Goal: Task Accomplishment & Management: Manage account settings

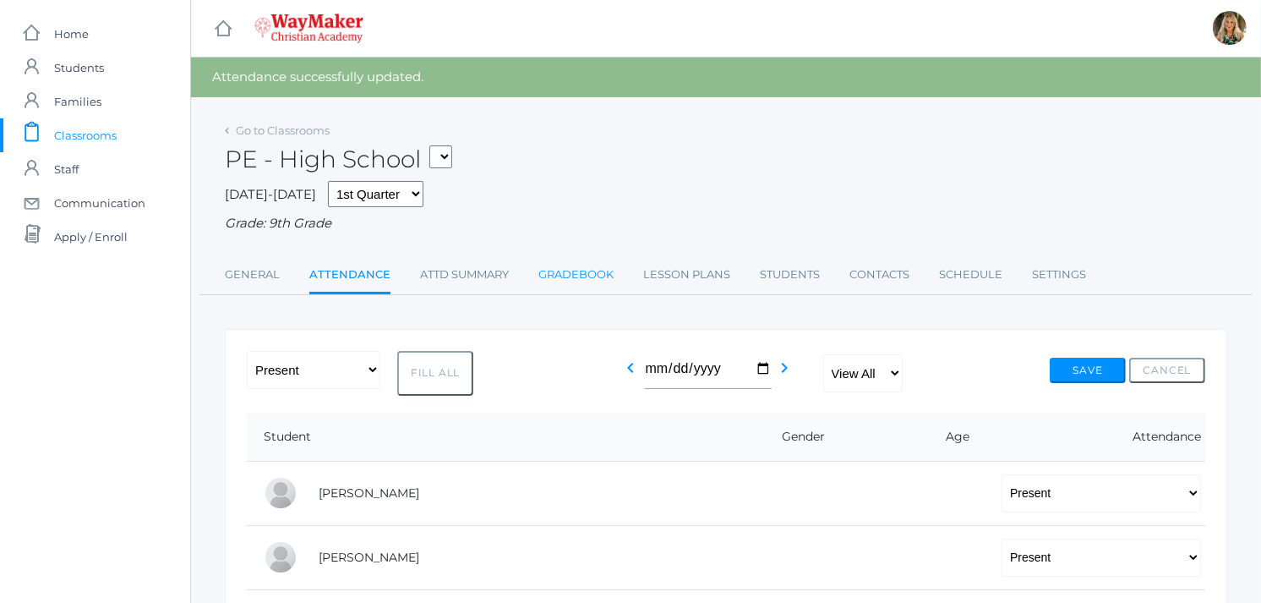
click at [592, 273] on link "Gradebook" at bounding box center [576, 275] width 75 height 34
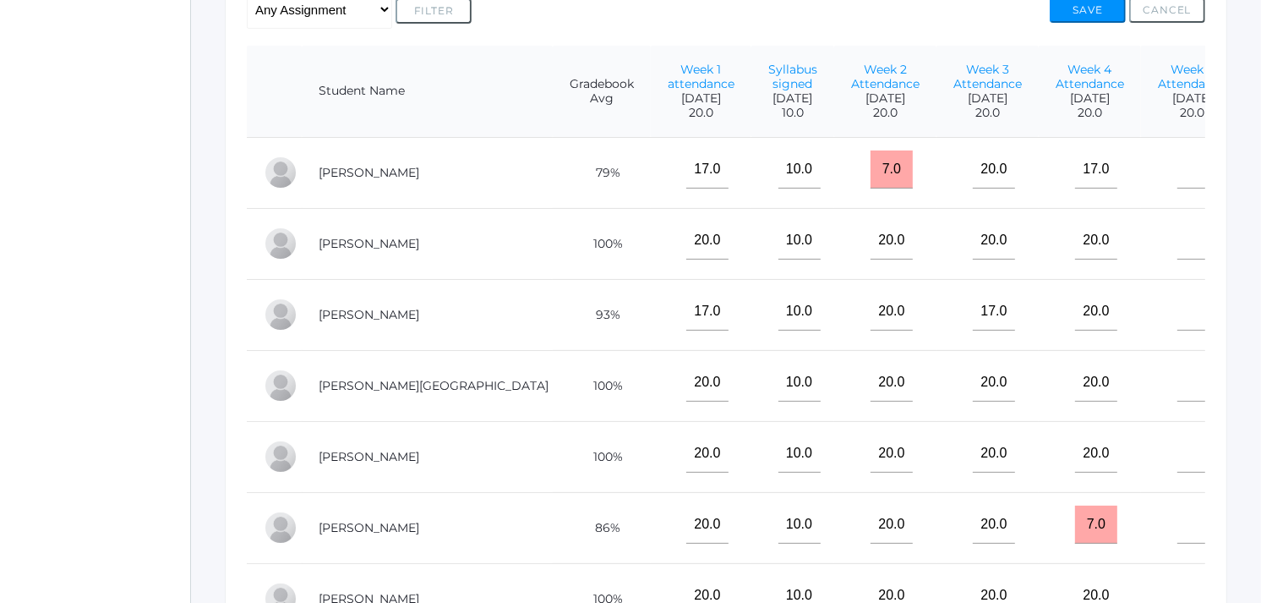
scroll to position [420, 0]
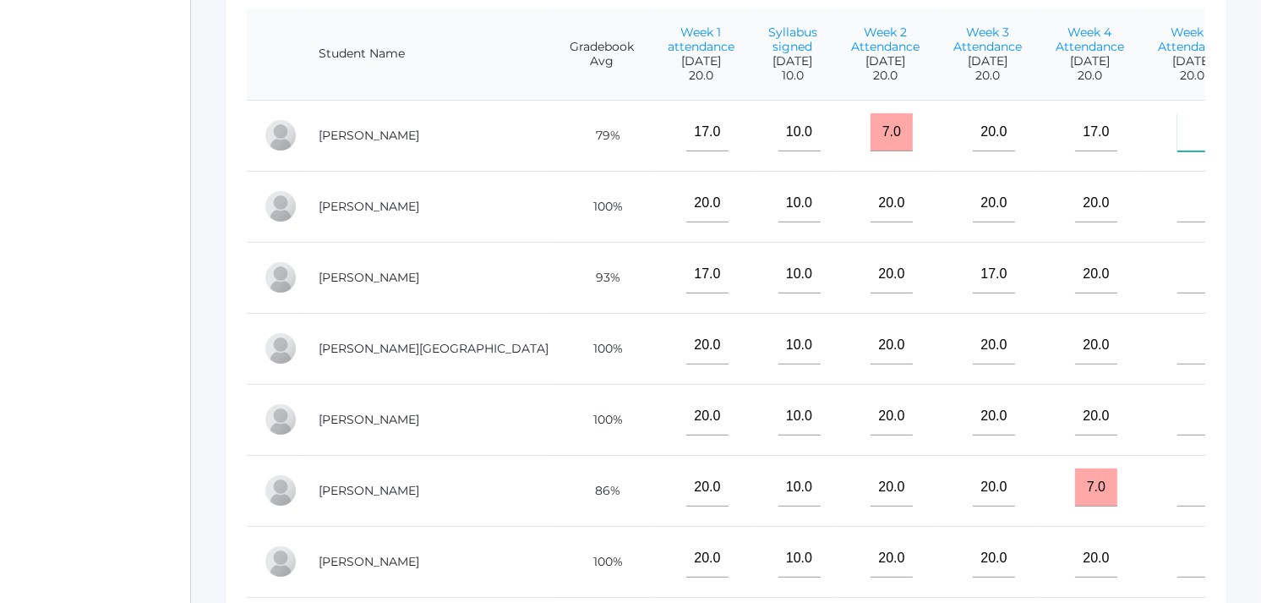
click at [1178, 145] on input"] "text" at bounding box center [1199, 132] width 42 height 38
type input"] "15"
click at [1178, 222] on input"] "text" at bounding box center [1199, 203] width 42 height 38
type input"] "20"
click at [1178, 293] on input"] "text" at bounding box center [1199, 274] width 42 height 38
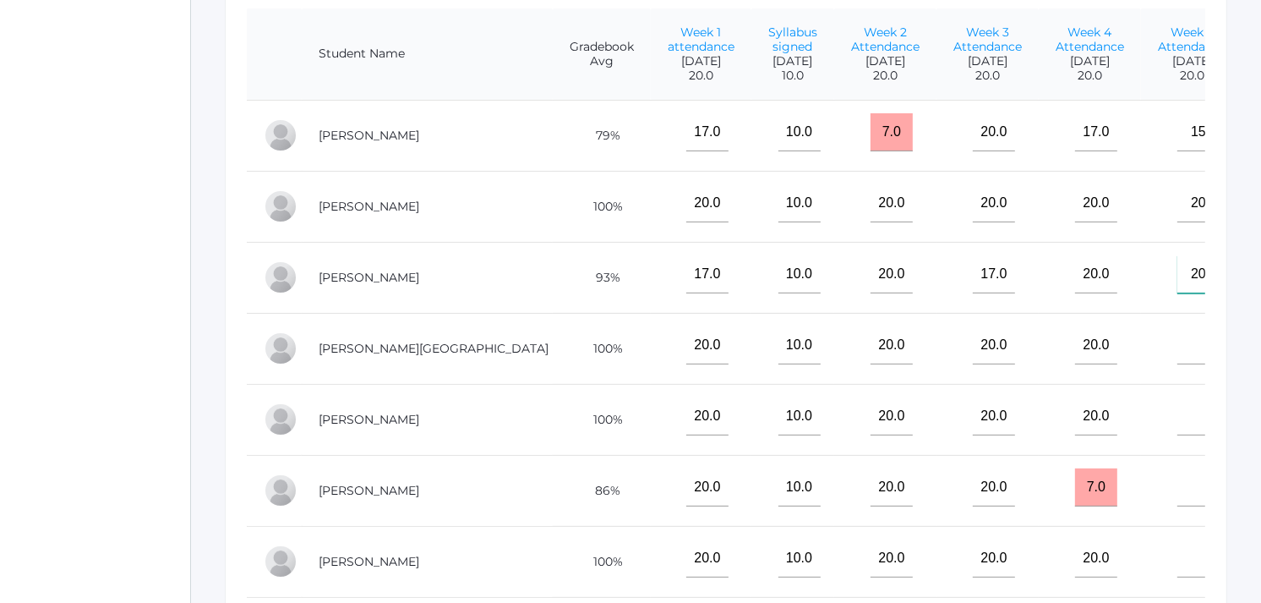
type input"] "20"
click at [1178, 364] on input"] "text" at bounding box center [1199, 345] width 42 height 38
type input"] "20"
click at [1178, 428] on input"] "text" at bounding box center [1199, 416] width 42 height 38
type input"] "20"
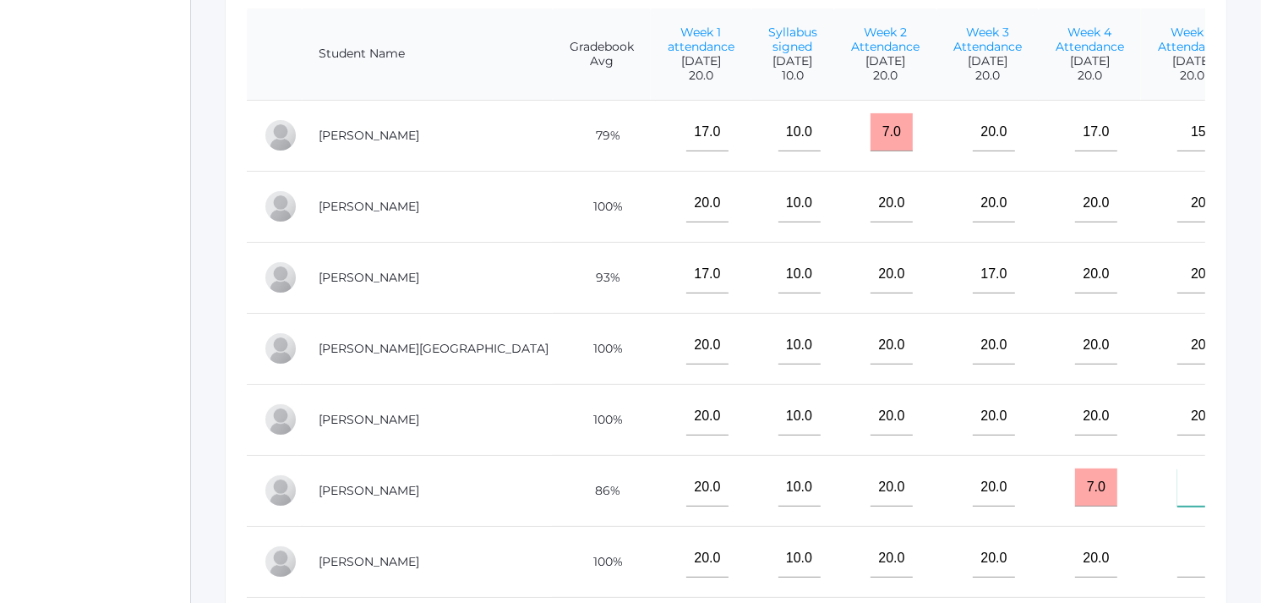
click at [1178, 506] on input"] "text" at bounding box center [1199, 487] width 42 height 38
type input"] "20"
click at [1075, 499] on input "7.0" at bounding box center [1096, 487] width 42 height 38
drag, startPoint x: 1036, startPoint y: 501, endPoint x: 1007, endPoint y: 506, distance: 29.1
click at [1075, 506] on input "7.0" at bounding box center [1096, 487] width 42 height 38
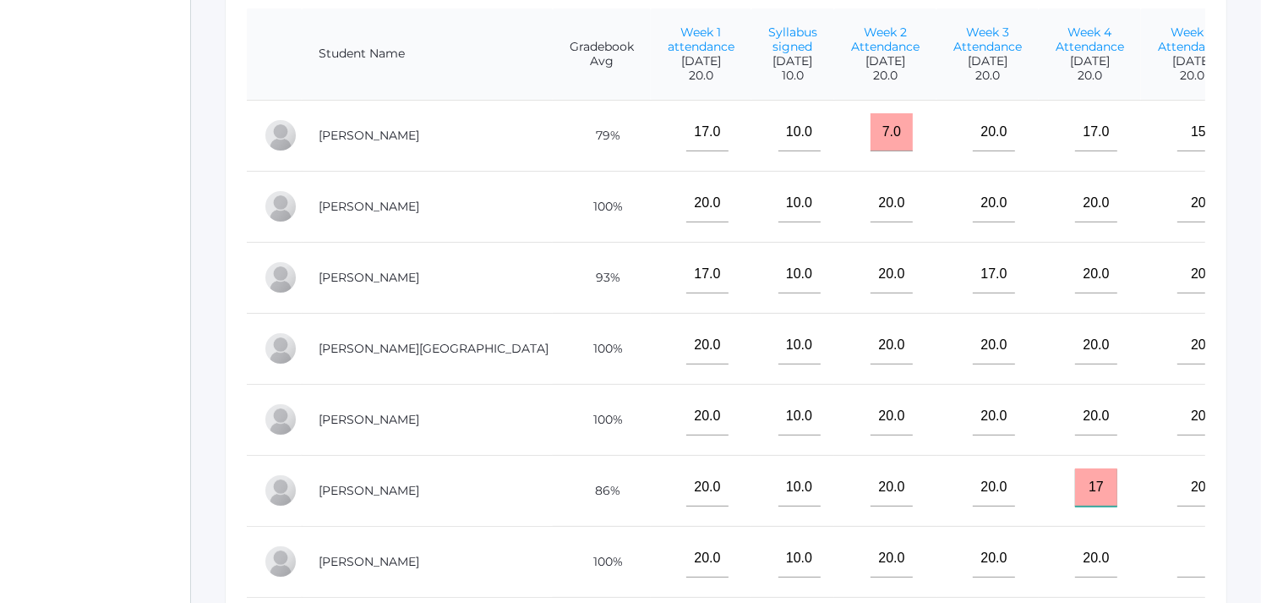
type input "17"
click at [1162, 577] on td at bounding box center [1192, 561] width 102 height 71
click at [1178, 577] on input"] "text" at bounding box center [1199, 558] width 42 height 38
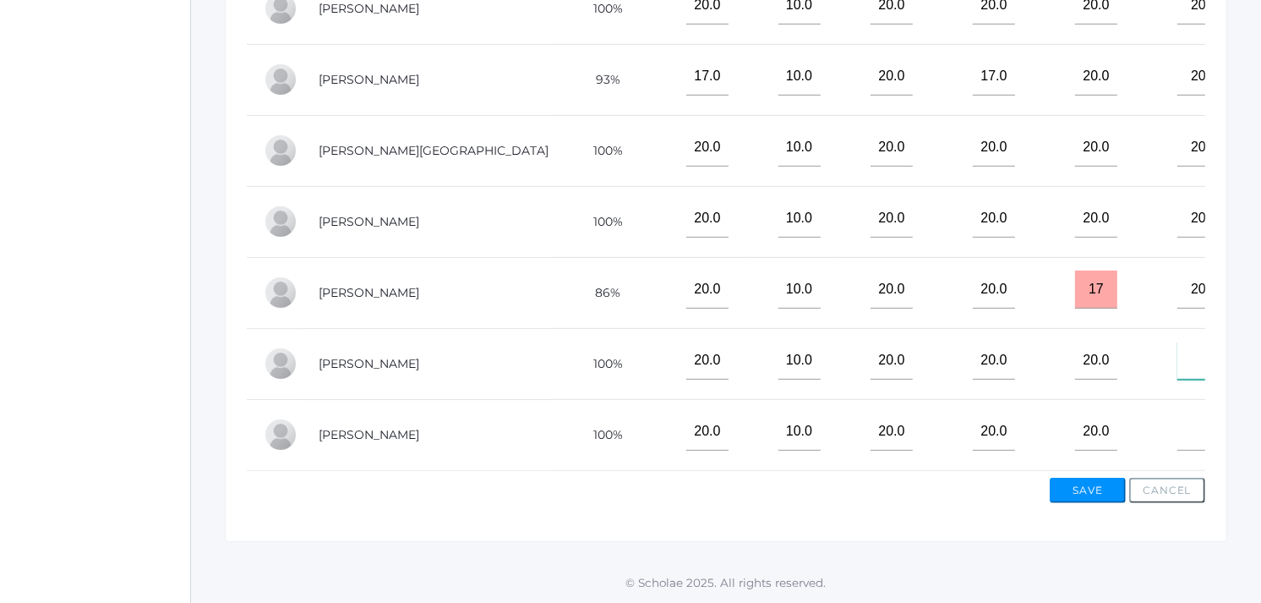
scroll to position [13, 0]
type input"] "15"
click at [1178, 418] on input"] "text" at bounding box center [1199, 432] width 42 height 38
type input"] "20"
click at [1100, 492] on button "Save" at bounding box center [1088, 490] width 76 height 25
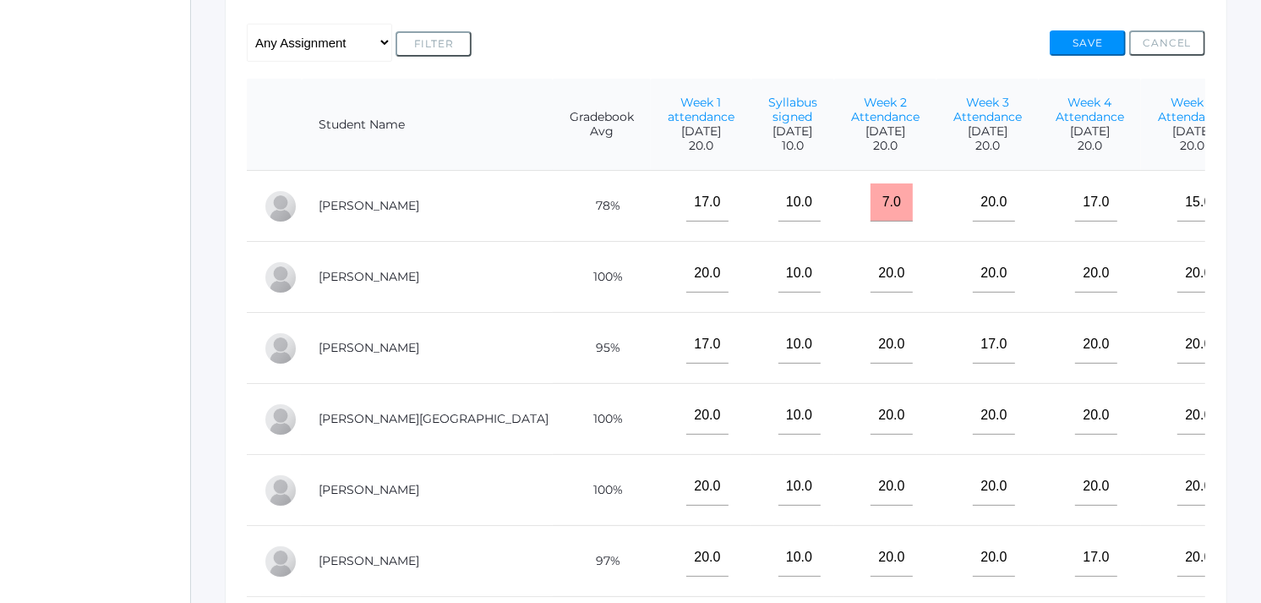
scroll to position [383, 0]
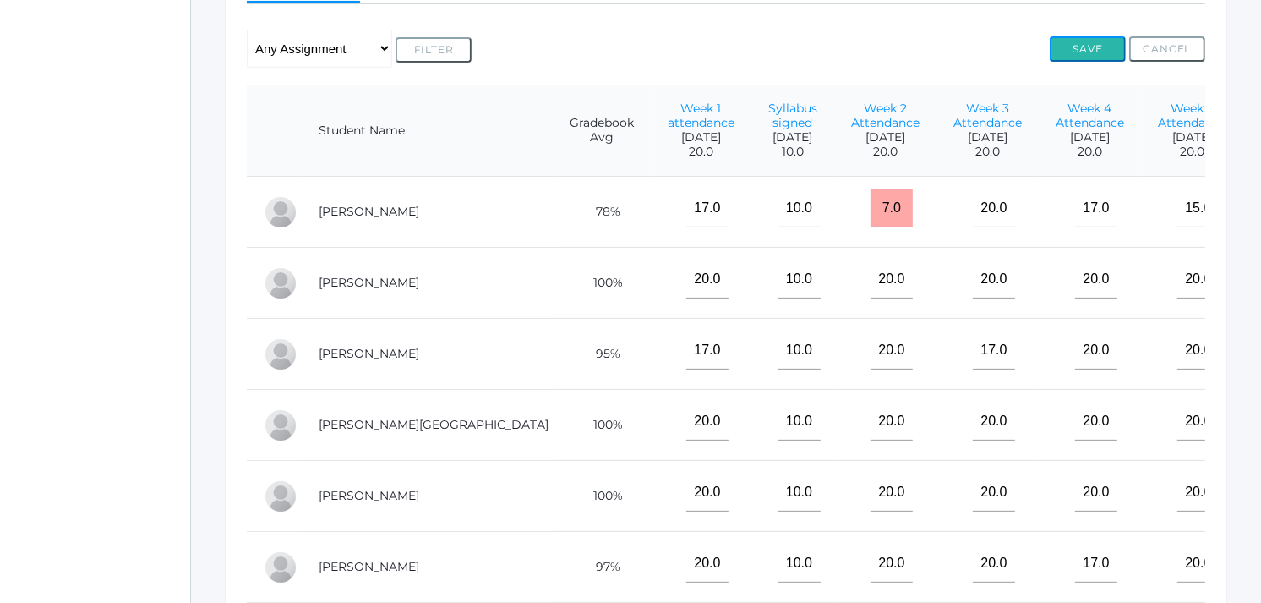
click at [1089, 47] on button "Save" at bounding box center [1088, 48] width 76 height 25
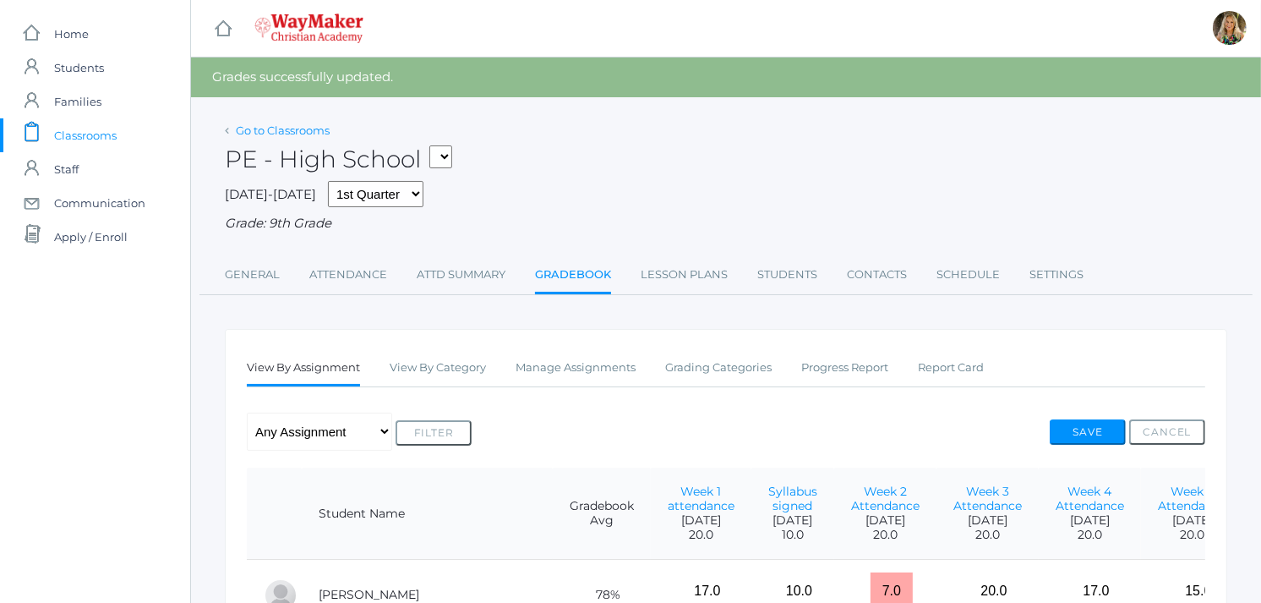
click at [314, 127] on link "Go to Classrooms" at bounding box center [283, 130] width 94 height 14
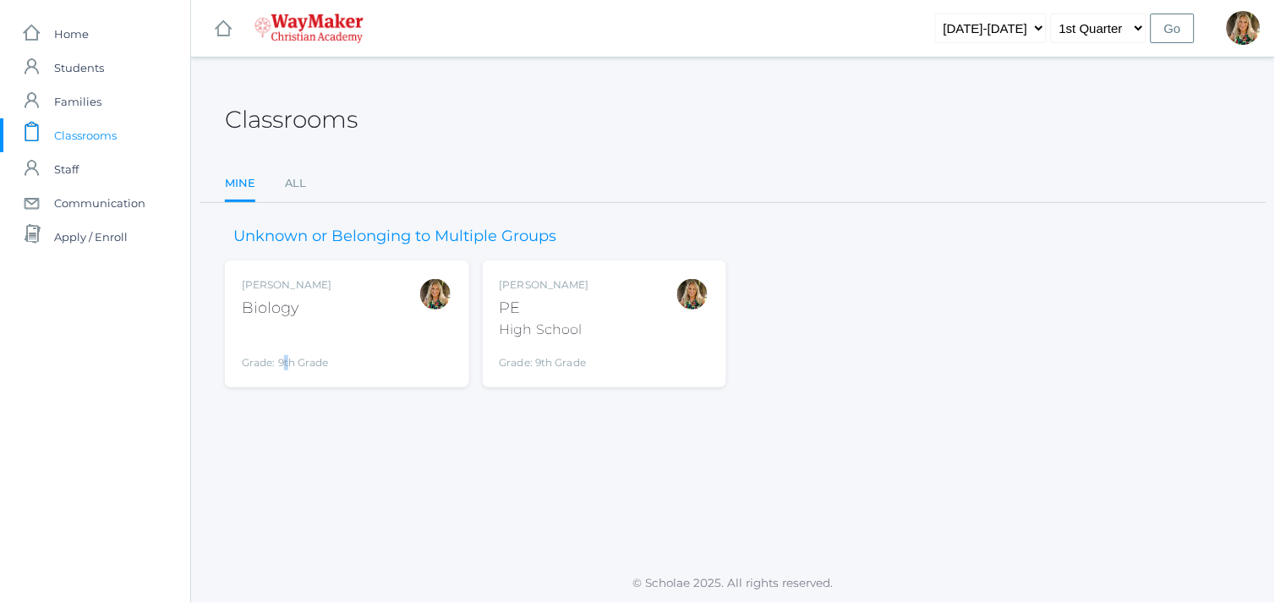
click at [286, 330] on div "Grade: 9th Grade" at bounding box center [287, 348] width 90 height 44
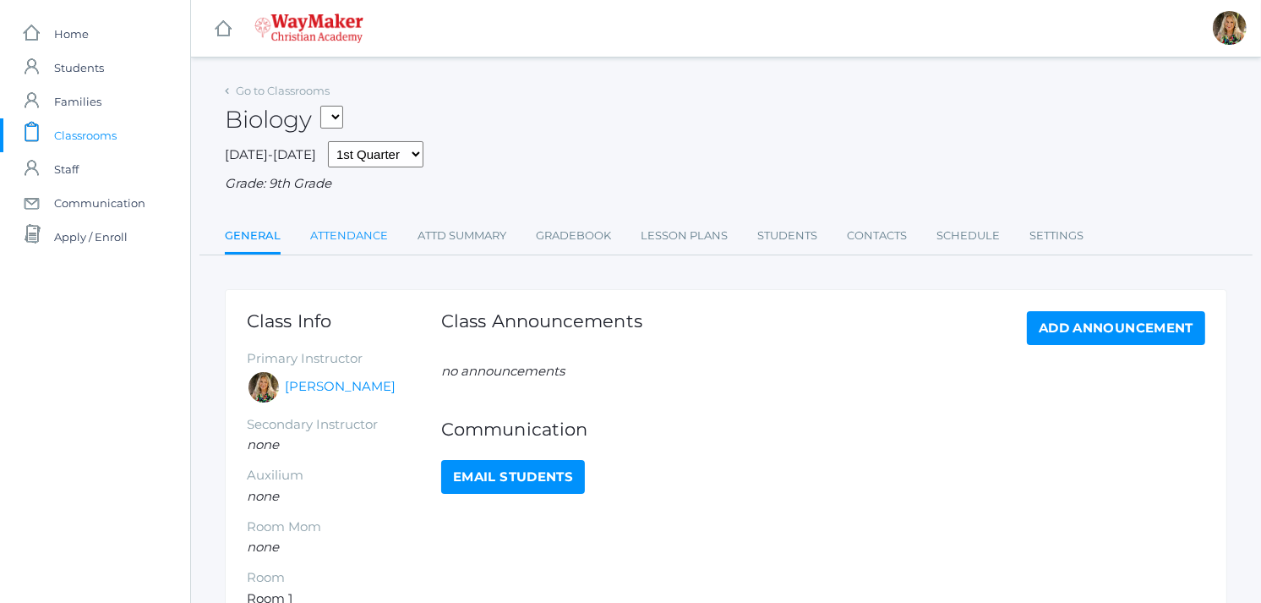
click at [360, 232] on link "Attendance" at bounding box center [349, 236] width 78 height 34
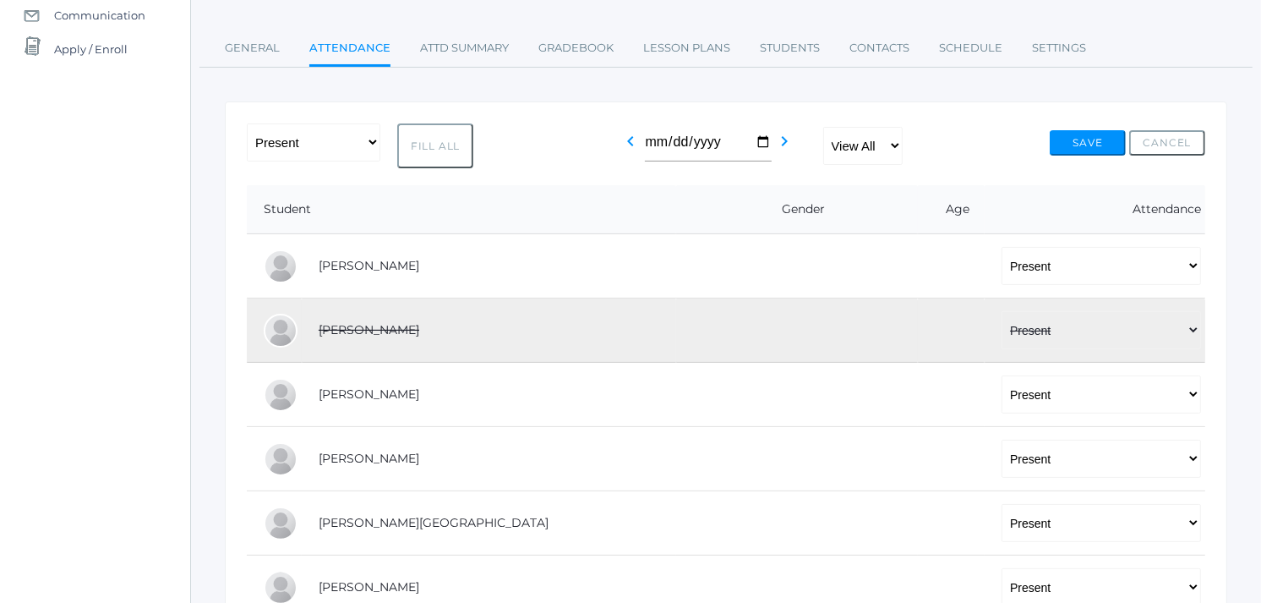
scroll to position [152, 0]
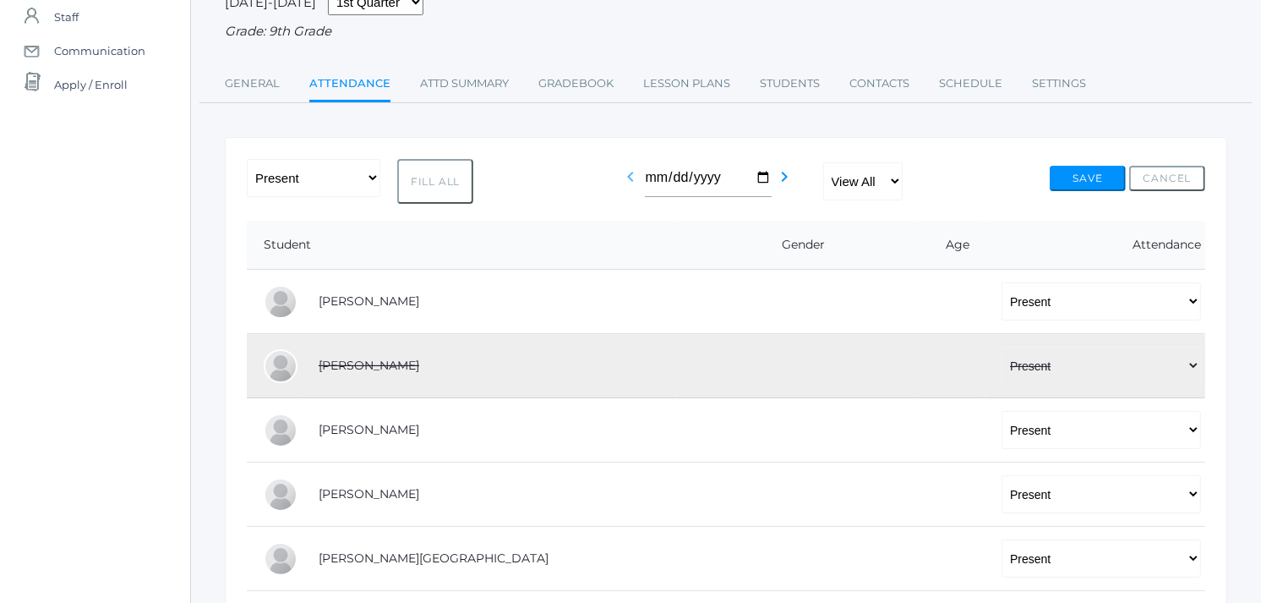
click at [632, 178] on icon "chevron_left" at bounding box center [631, 177] width 20 height 20
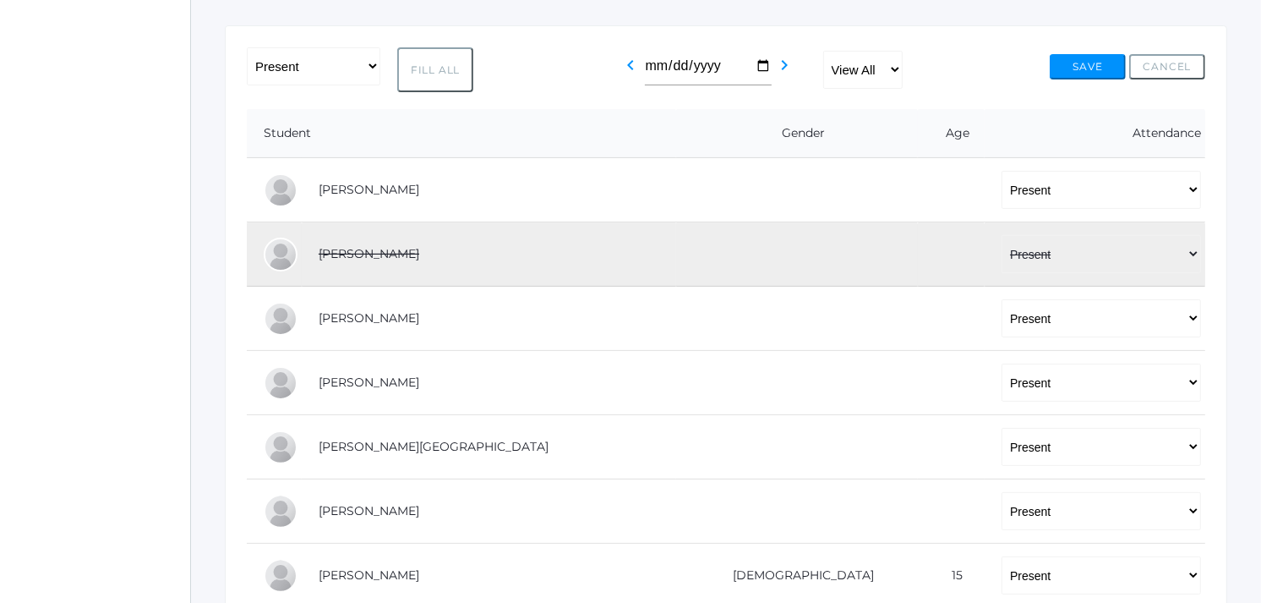
scroll to position [133, 0]
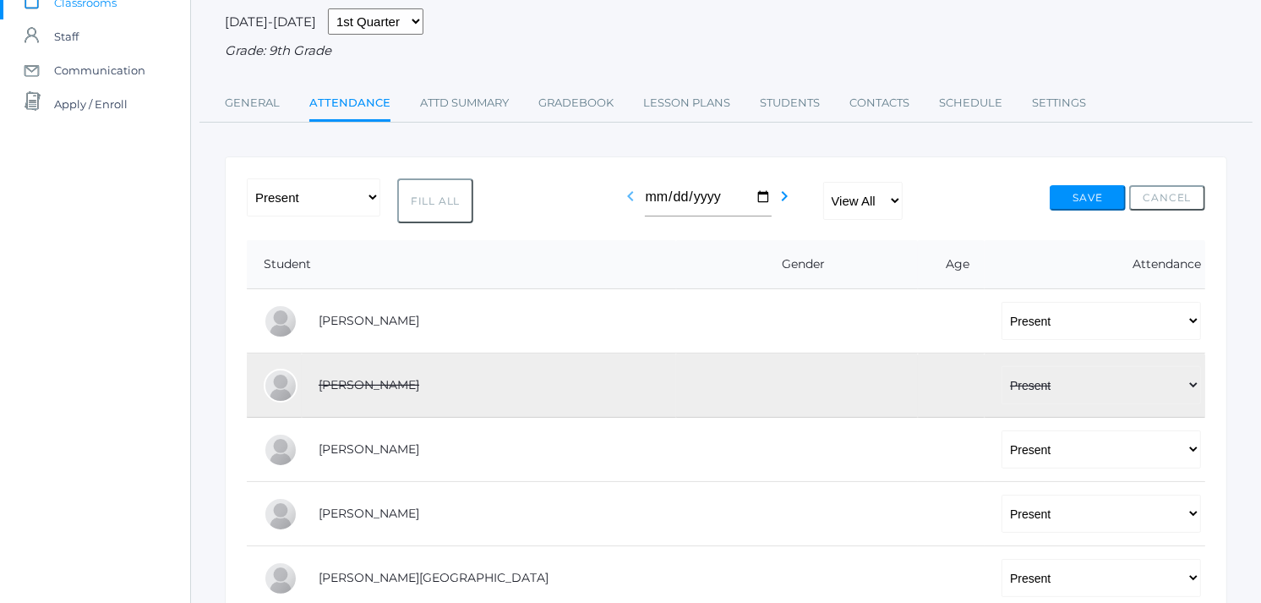
click at [631, 200] on icon "chevron_left" at bounding box center [631, 196] width 20 height 20
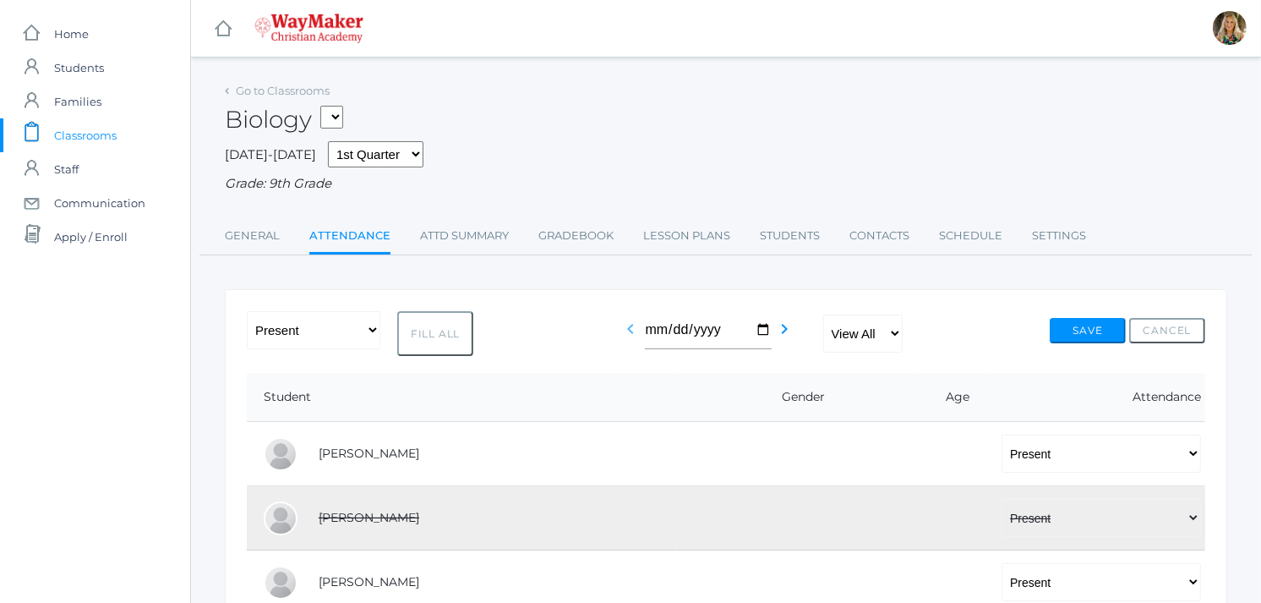
click at [629, 331] on icon "chevron_left" at bounding box center [631, 329] width 20 height 20
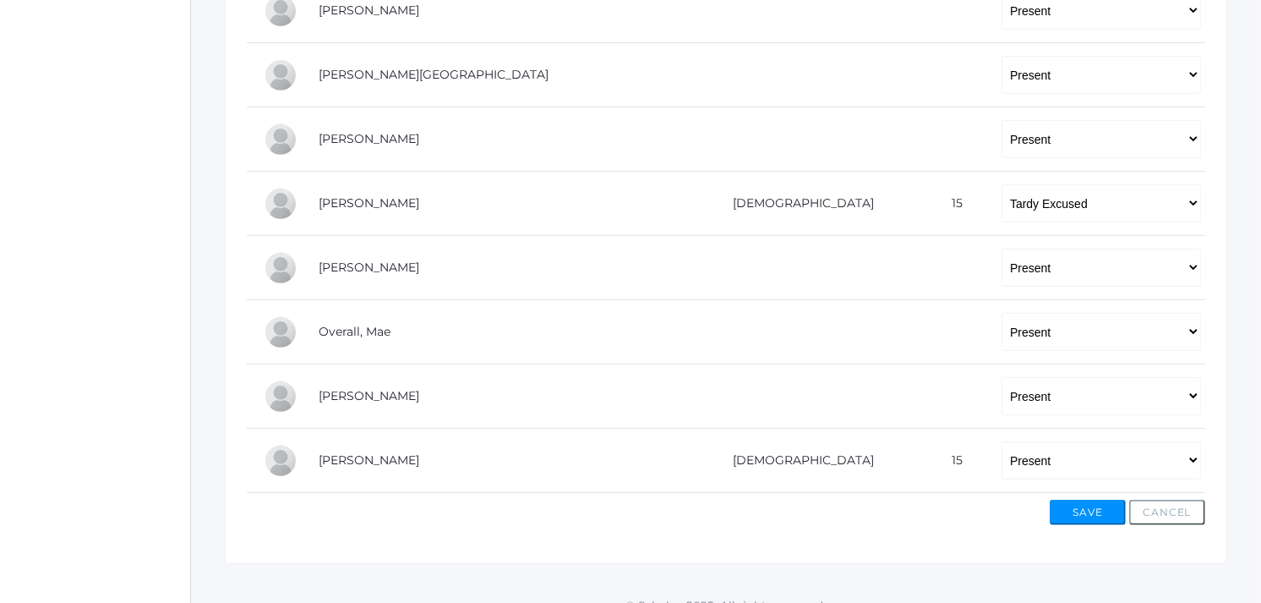
scroll to position [609, 0]
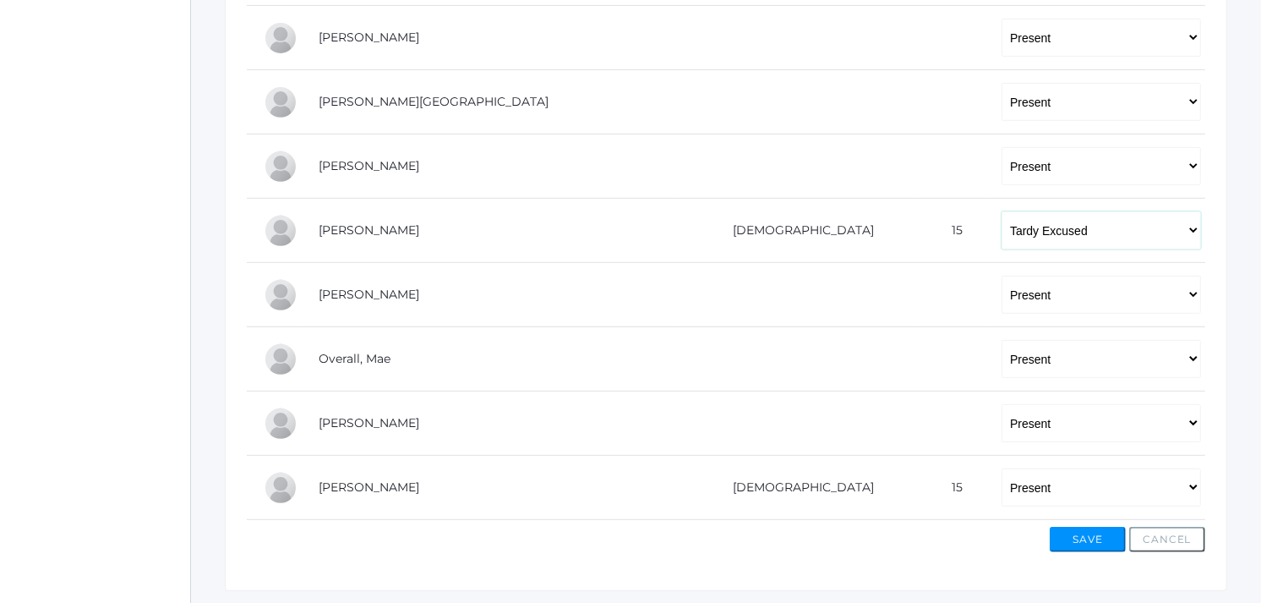
click at [1193, 232] on select "-- Present Tardy Excused Tardy Unexcused Absent Excused Absent Unexcused" at bounding box center [1102, 230] width 200 height 38
select select "P"
click at [1002, 212] on select "-- Present Tardy Excused Tardy Unexcused Absent Excused Absent Unexcused" at bounding box center [1102, 230] width 200 height 38
click at [1062, 539] on button "Save" at bounding box center [1088, 539] width 76 height 25
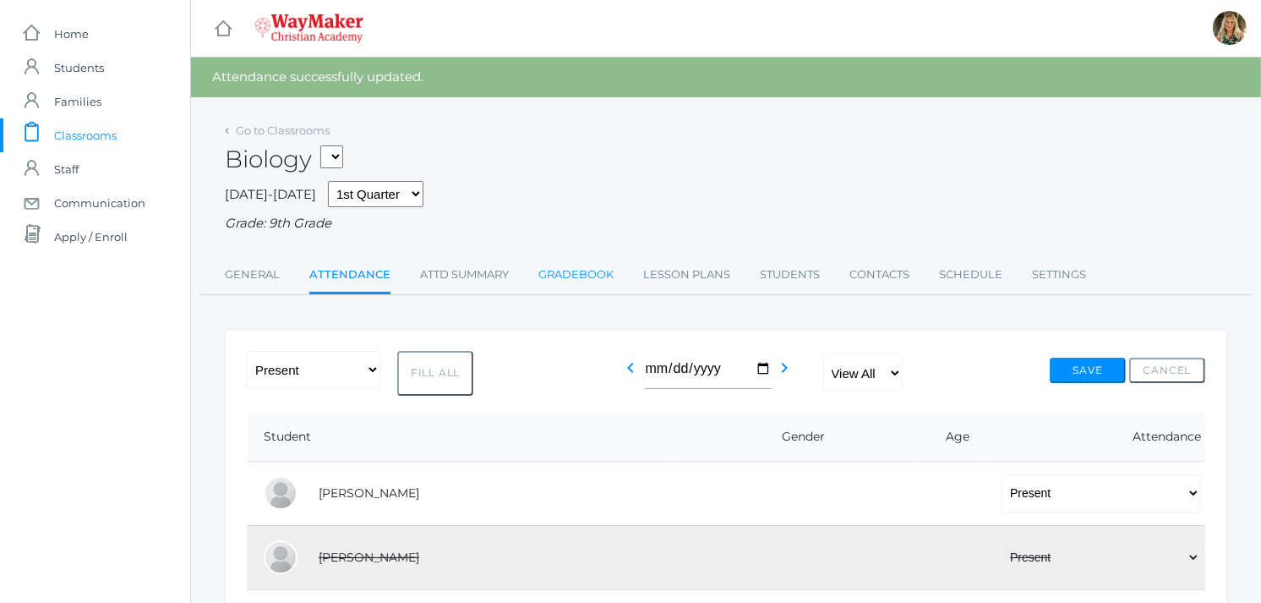
click at [571, 272] on link "Gradebook" at bounding box center [576, 275] width 75 height 34
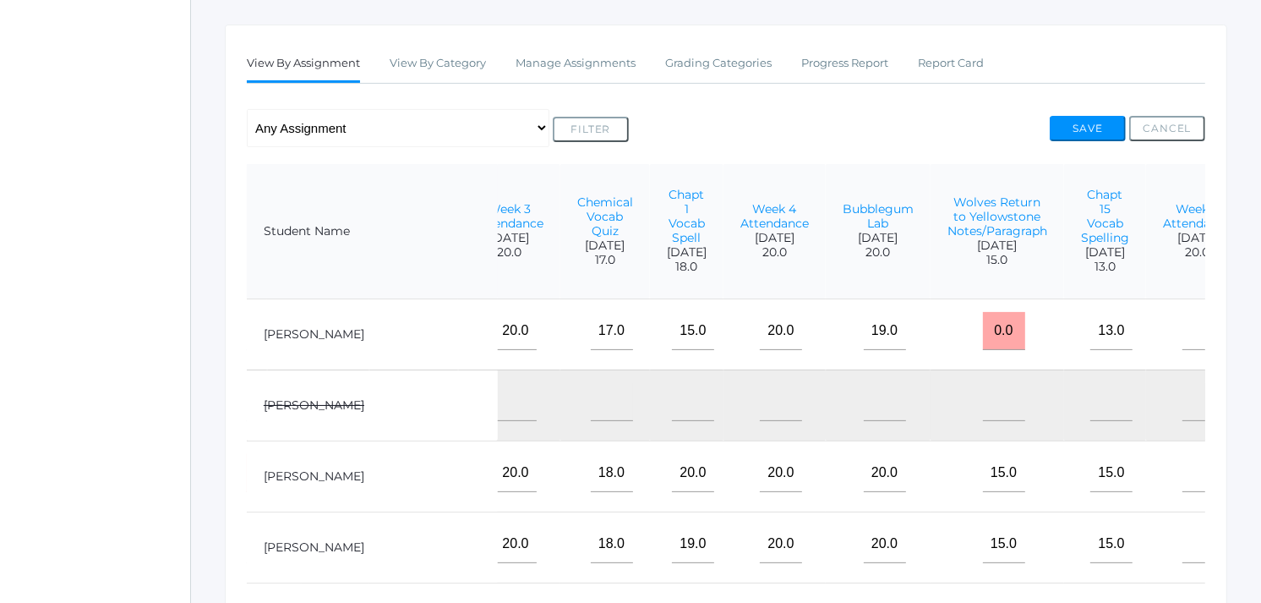
scroll to position [290, 0]
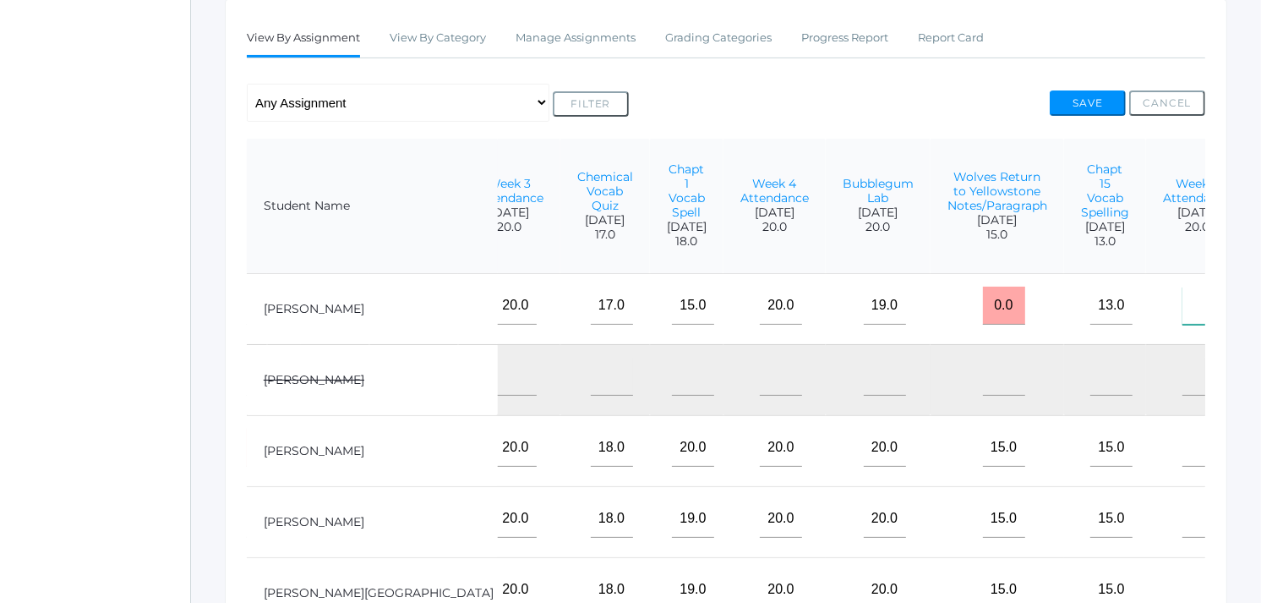
click at [1183, 319] on input"] "text" at bounding box center [1204, 306] width 42 height 38
type input"] "20"
click at [1183, 467] on input"] "text" at bounding box center [1204, 448] width 42 height 38
type input"] "20"
click at [1183, 536] on input"] "text" at bounding box center [1204, 519] width 42 height 38
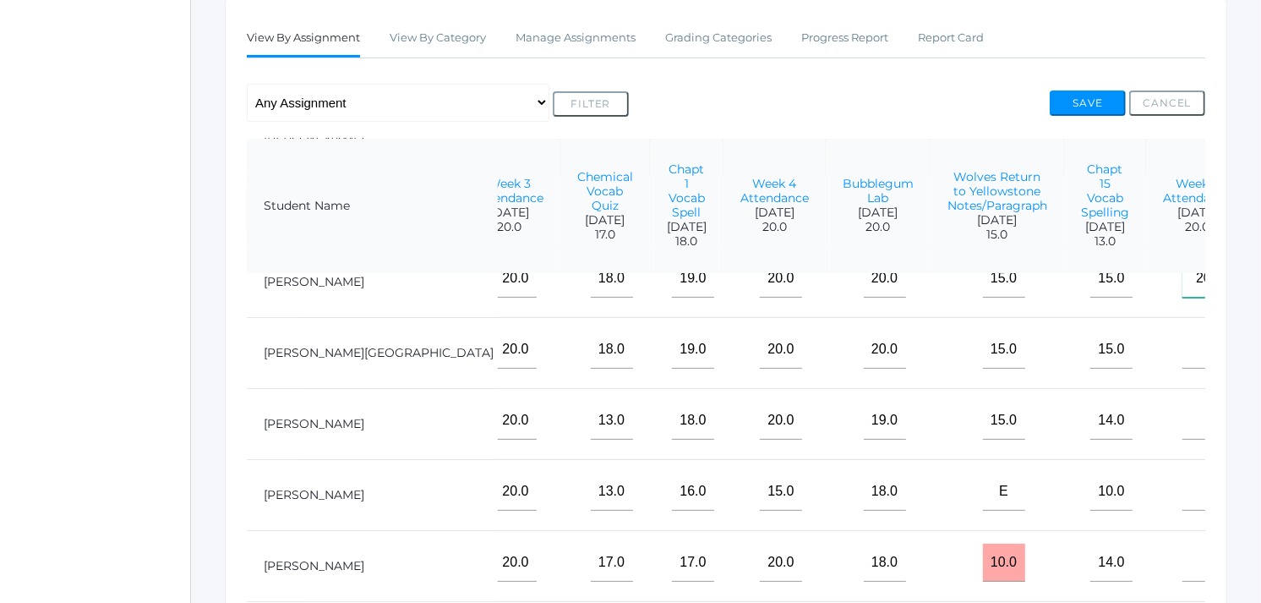
scroll to position [235, 659]
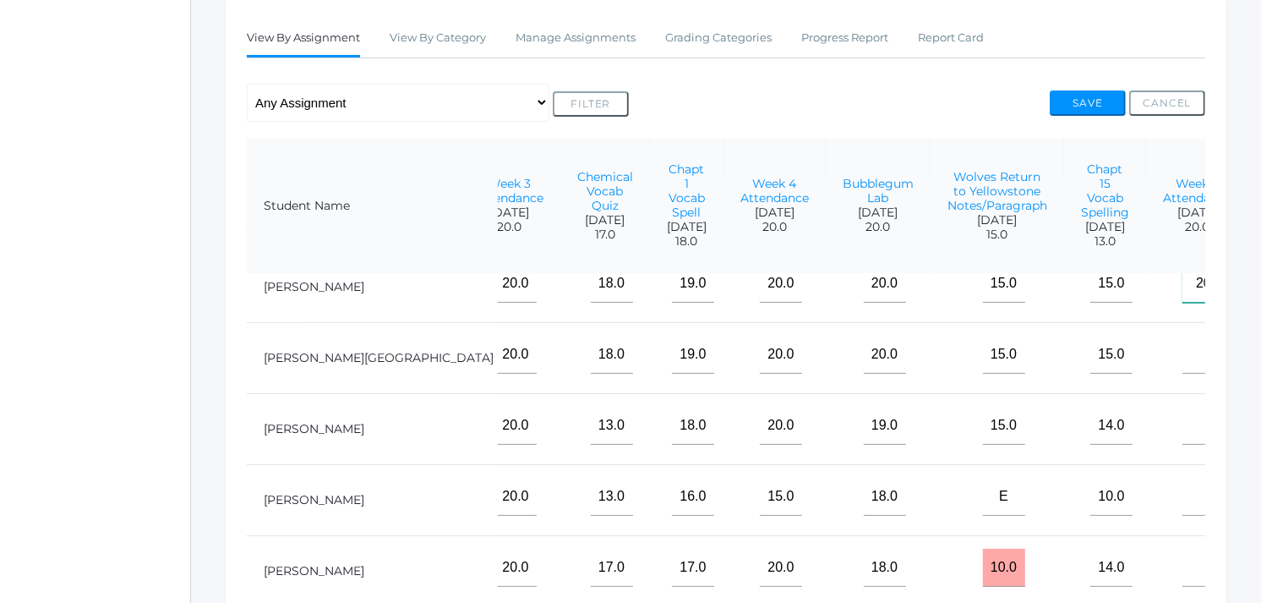
type input"] "20"
click at [1183, 374] on input"] "text" at bounding box center [1204, 355] width 42 height 38
type input"] "20"
click at [1183, 445] on input"] "text" at bounding box center [1204, 426] width 42 height 38
type input"] "20"
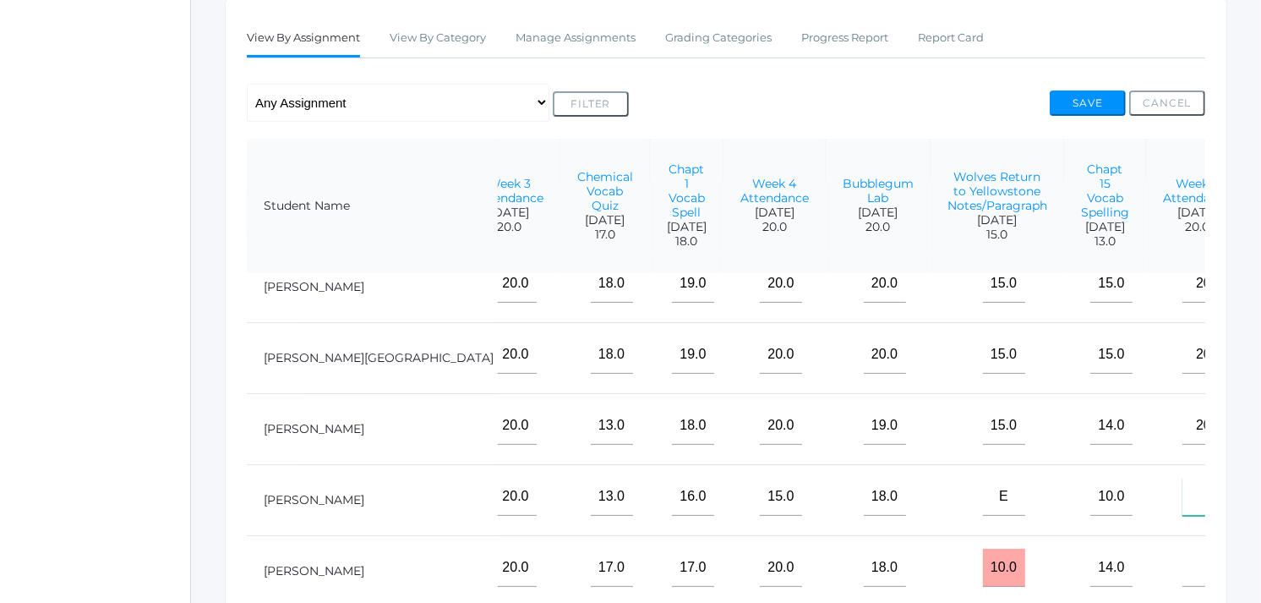
click at [1183, 513] on input"] "text" at bounding box center [1204, 497] width 42 height 38
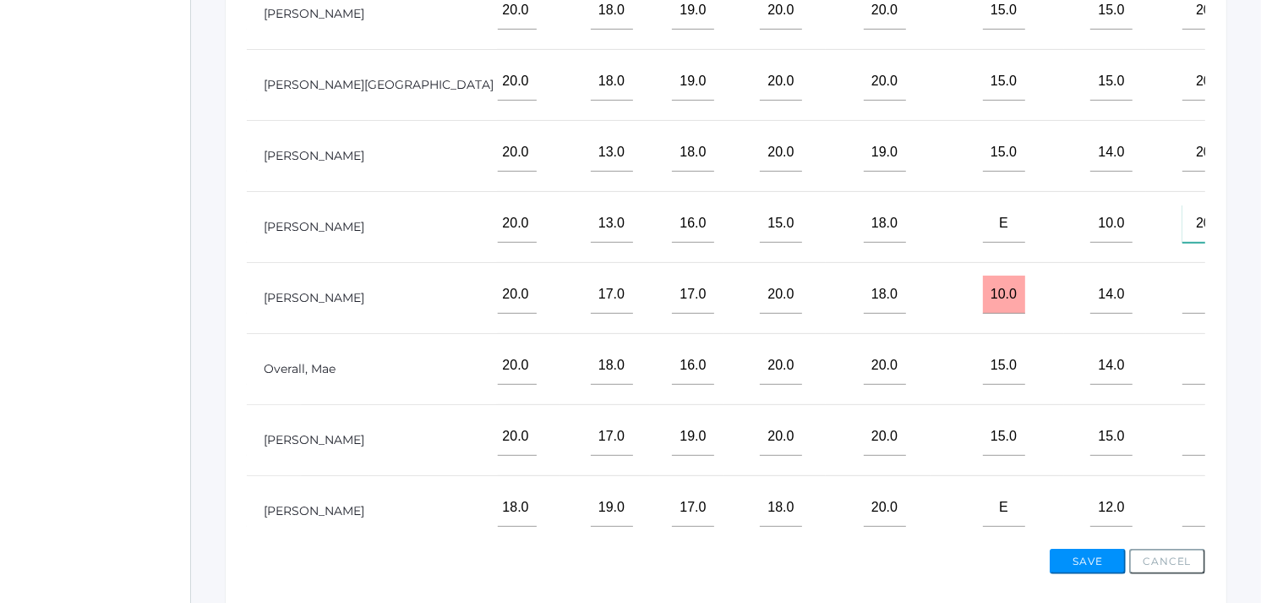
scroll to position [565, 0]
type input"] "20"
click at [1183, 309] on input"] "text" at bounding box center [1204, 293] width 42 height 38
type input"] "20"
click at [1183, 382] on input"] "text" at bounding box center [1204, 364] width 42 height 38
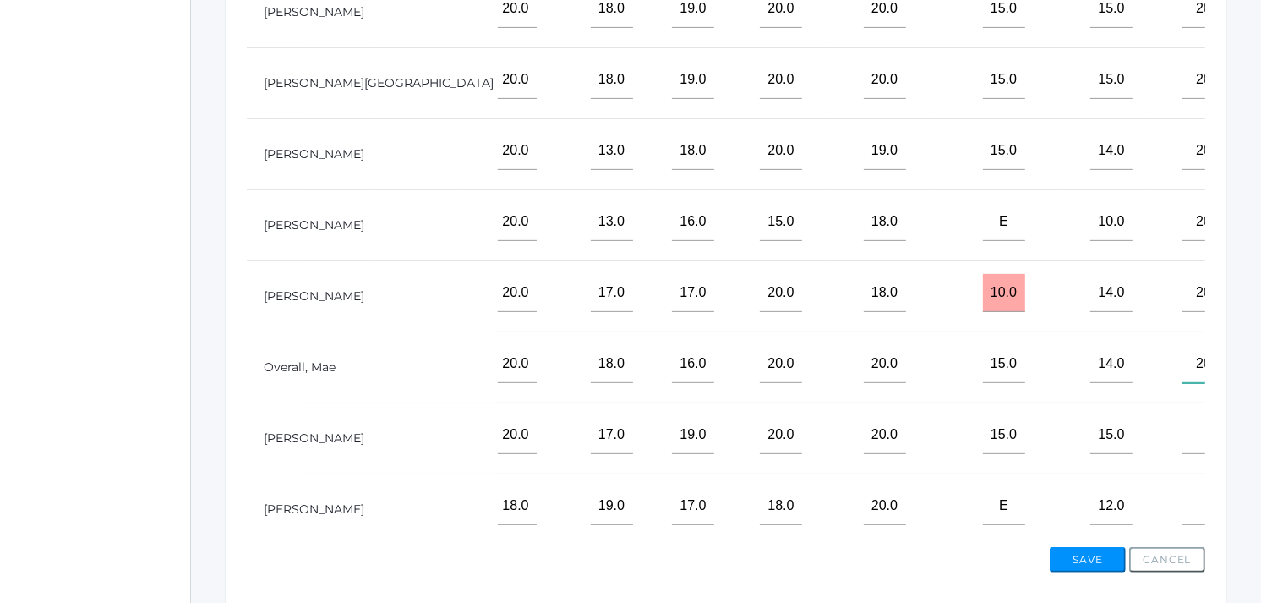
type input"] "20"
click at [1183, 440] on input"] "text" at bounding box center [1204, 435] width 42 height 38
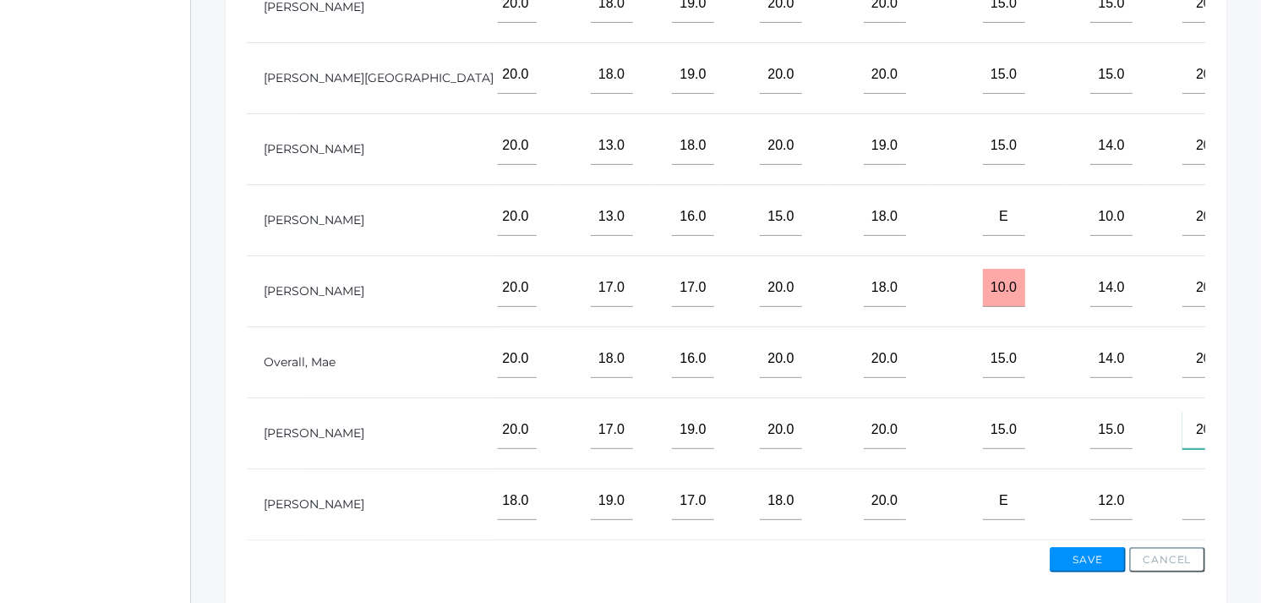
scroll to position [269, 659]
type input"] "20"
click at [1183, 482] on input"] "text" at bounding box center [1204, 501] width 42 height 38
type input"] "20"
click at [1083, 556] on button "Save" at bounding box center [1088, 559] width 76 height 25
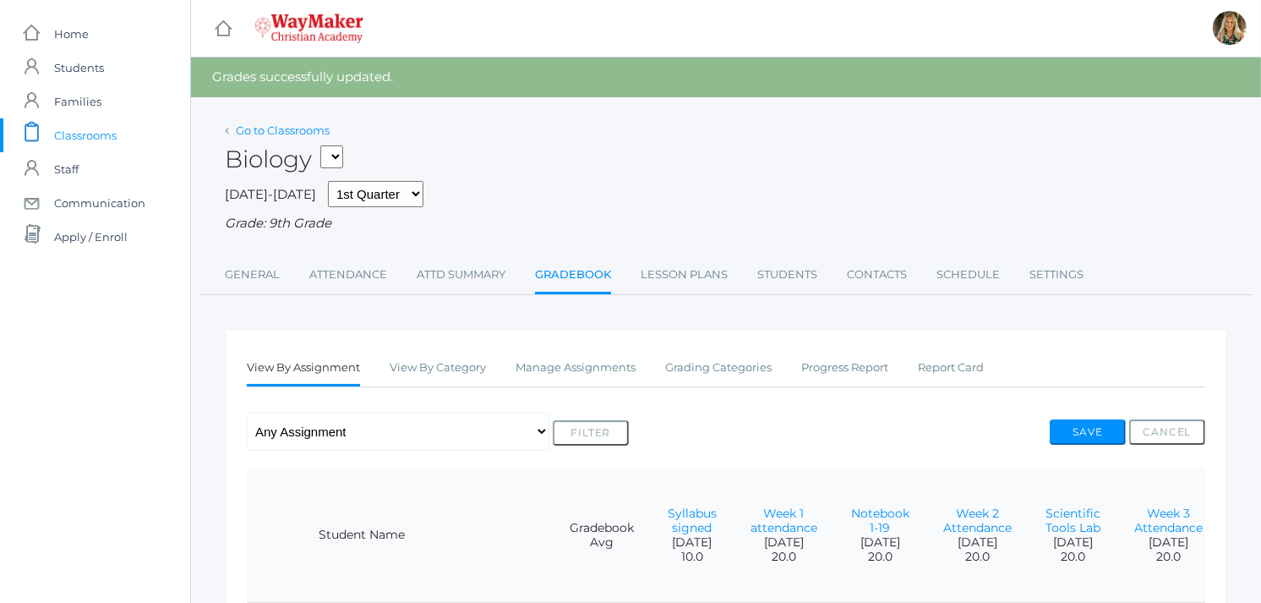
click at [281, 129] on link "Go to Classrooms" at bounding box center [283, 130] width 94 height 14
